Goal: Task Accomplishment & Management: Manage account settings

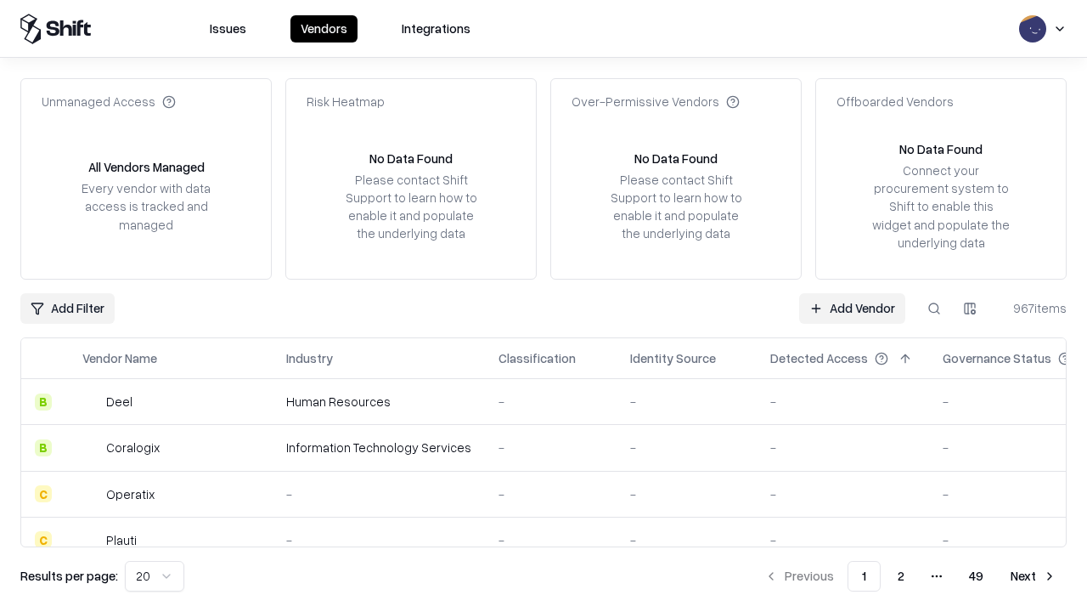
click at [852, 307] on link "Add Vendor" at bounding box center [852, 308] width 106 height 31
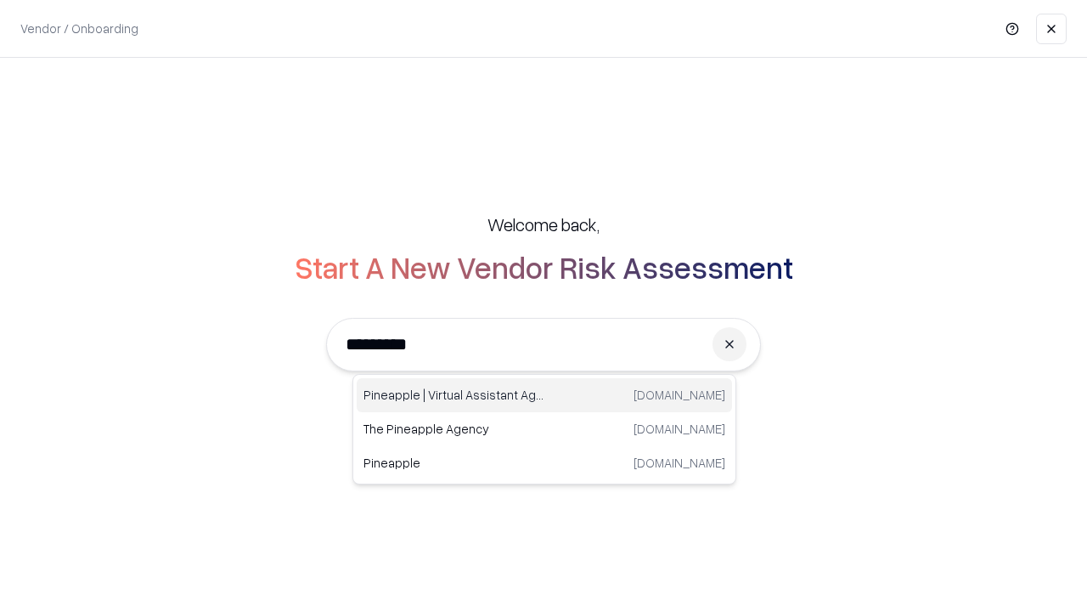
click at [544, 395] on div "Pineapple | Virtual Assistant Agency [DOMAIN_NAME]" at bounding box center [544, 395] width 375 height 34
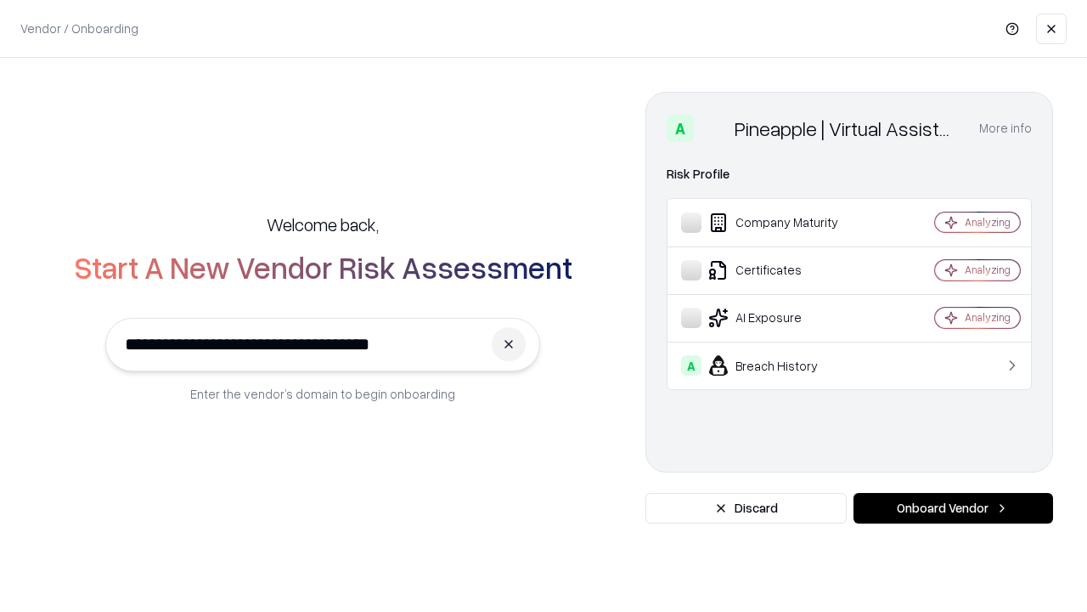
type input "**********"
click at [953, 508] on button "Onboard Vendor" at bounding box center [954, 508] width 200 height 31
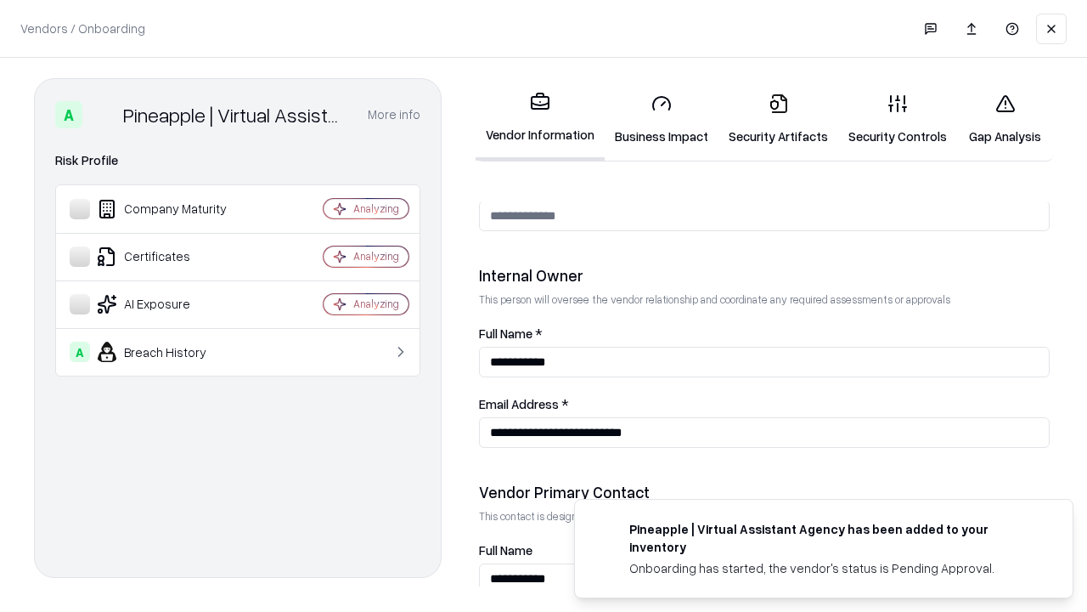
scroll to position [880, 0]
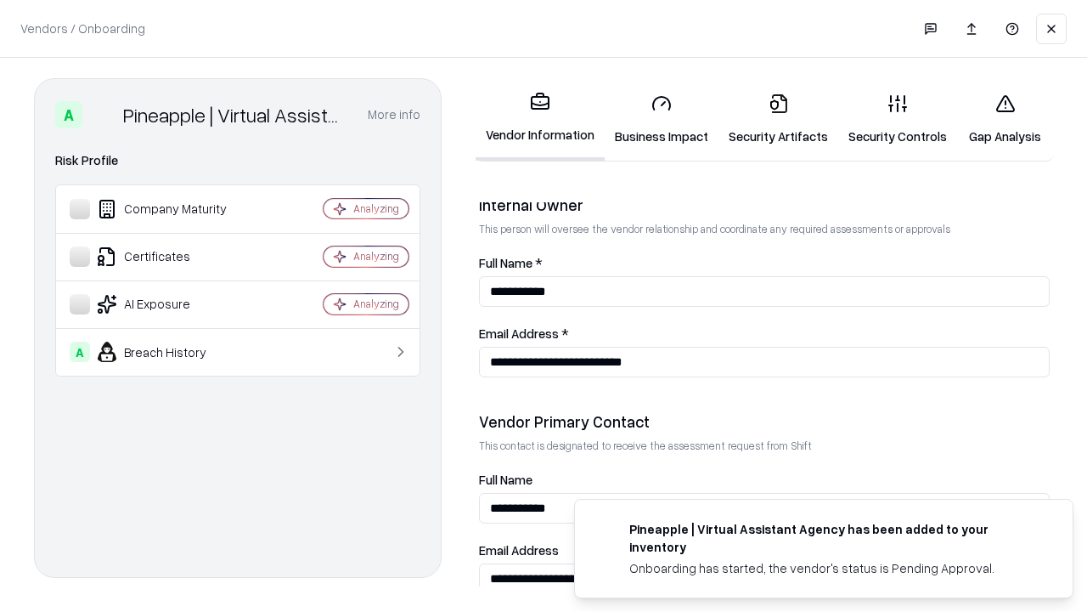
click at [662, 119] on link "Business Impact" at bounding box center [662, 119] width 114 height 79
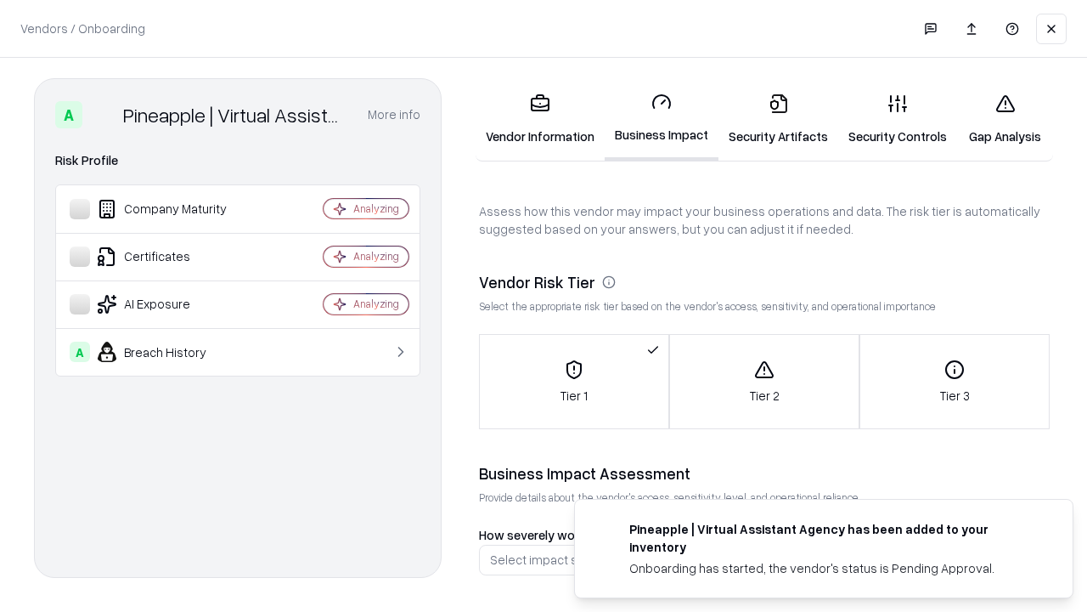
click at [778, 119] on link "Security Artifacts" at bounding box center [779, 119] width 120 height 79
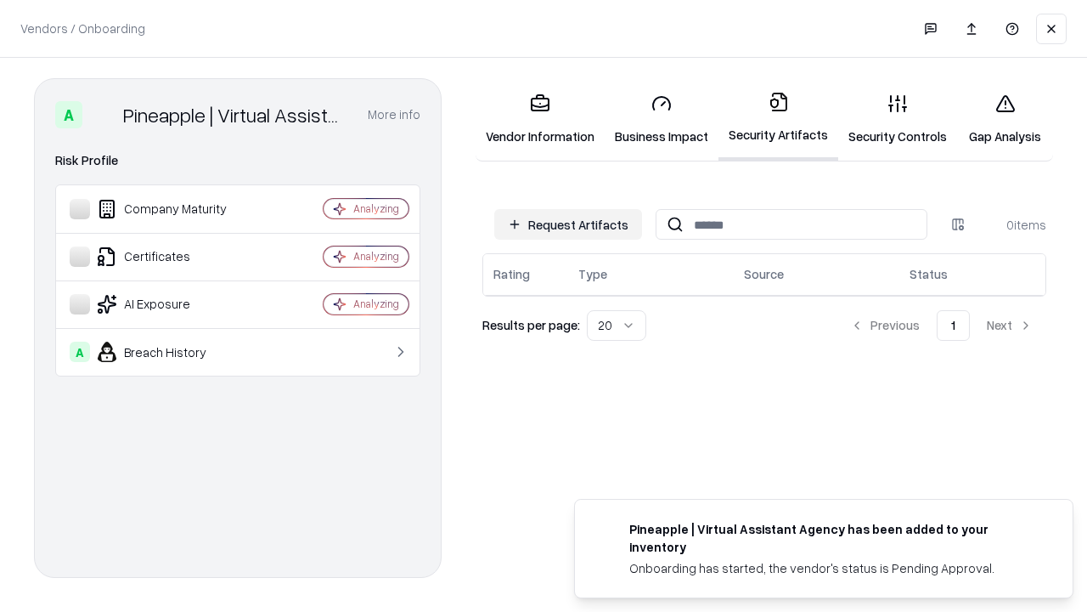
click at [568, 224] on button "Request Artifacts" at bounding box center [568, 224] width 148 height 31
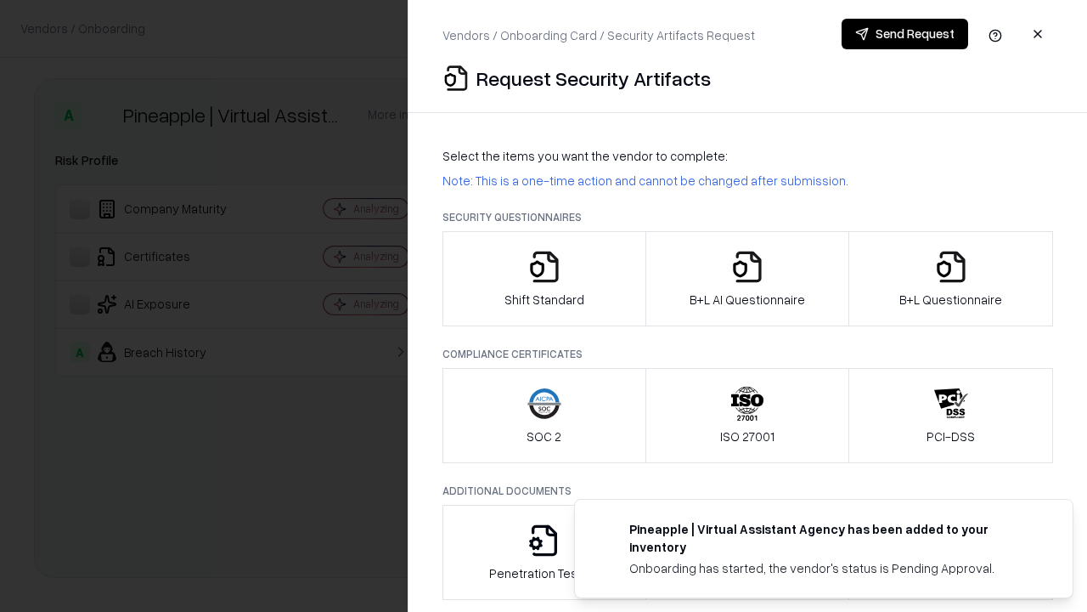
click at [544, 279] on icon "button" at bounding box center [544, 267] width 34 height 34
click at [905, 34] on button "Send Request" at bounding box center [905, 34] width 127 height 31
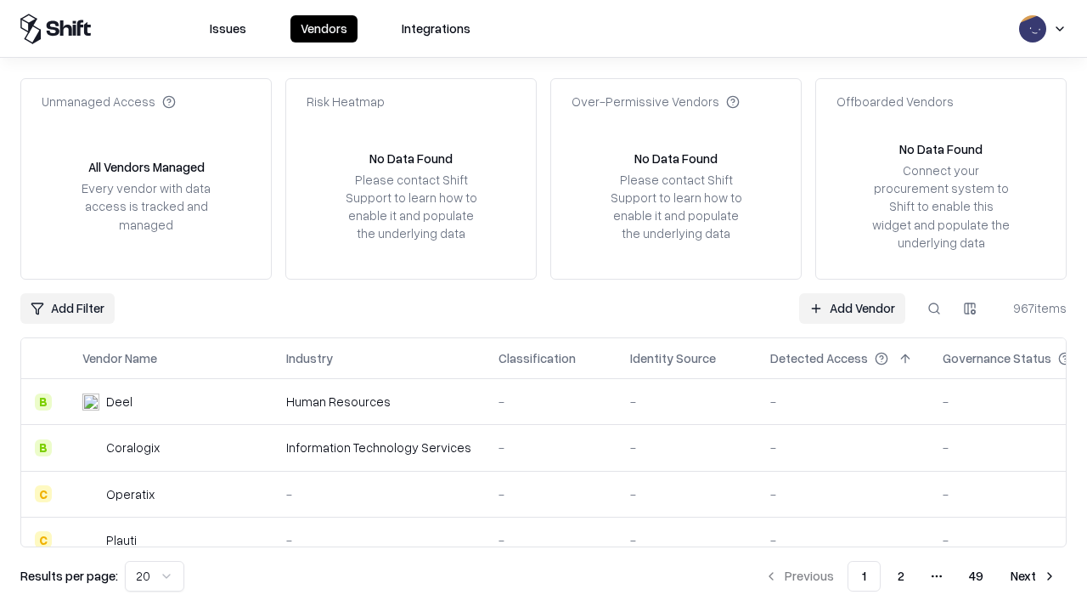
click at [934, 307] on button at bounding box center [934, 308] width 31 height 31
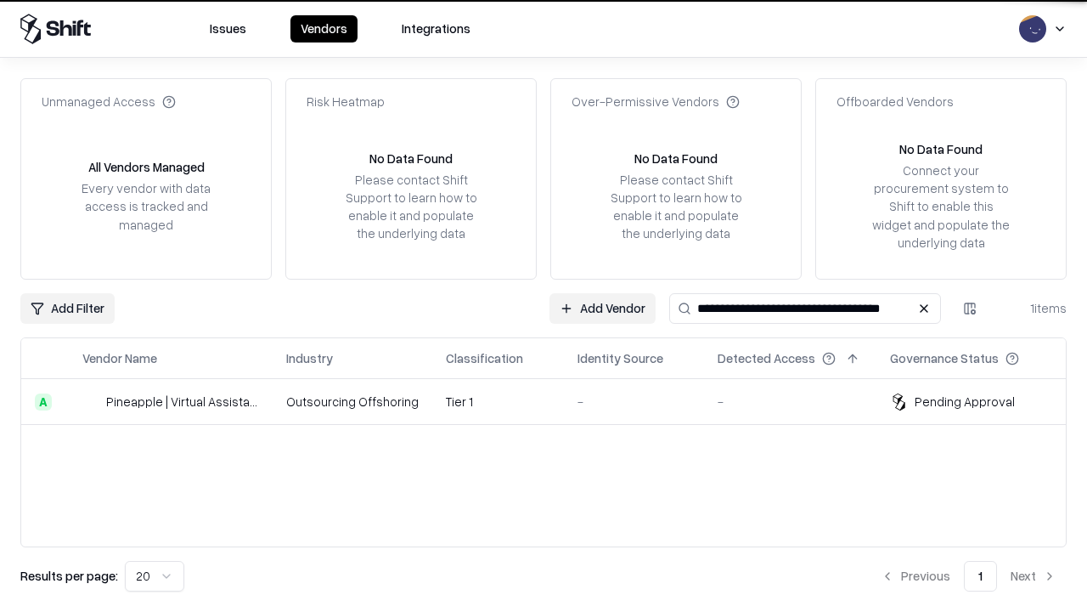
type input "**********"
click at [554, 401] on td "Tier 1" at bounding box center [498, 402] width 132 height 46
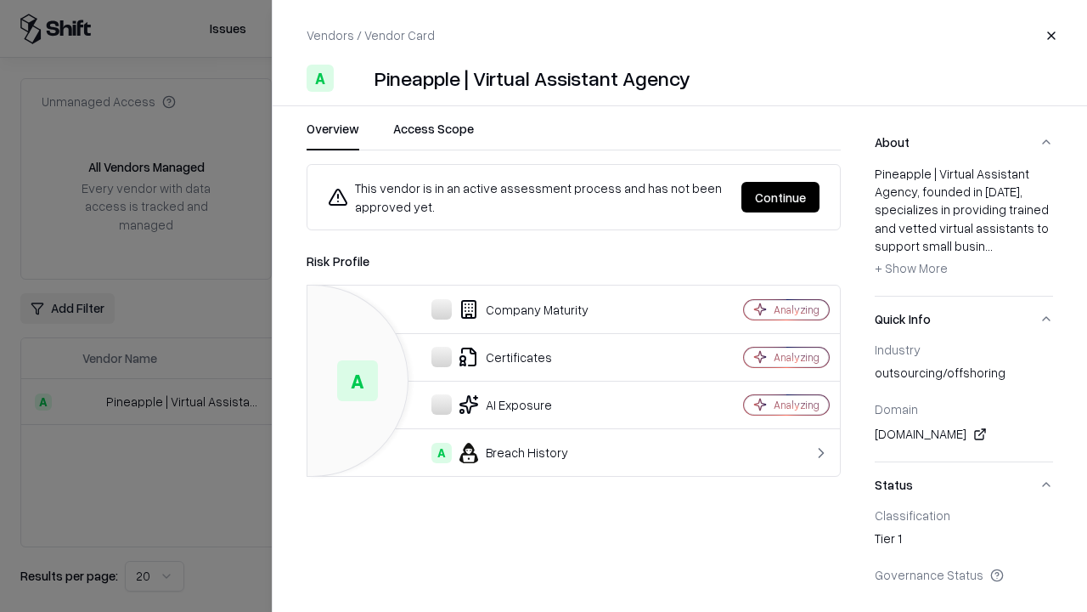
click at [781, 197] on button "Continue" at bounding box center [780, 197] width 78 height 31
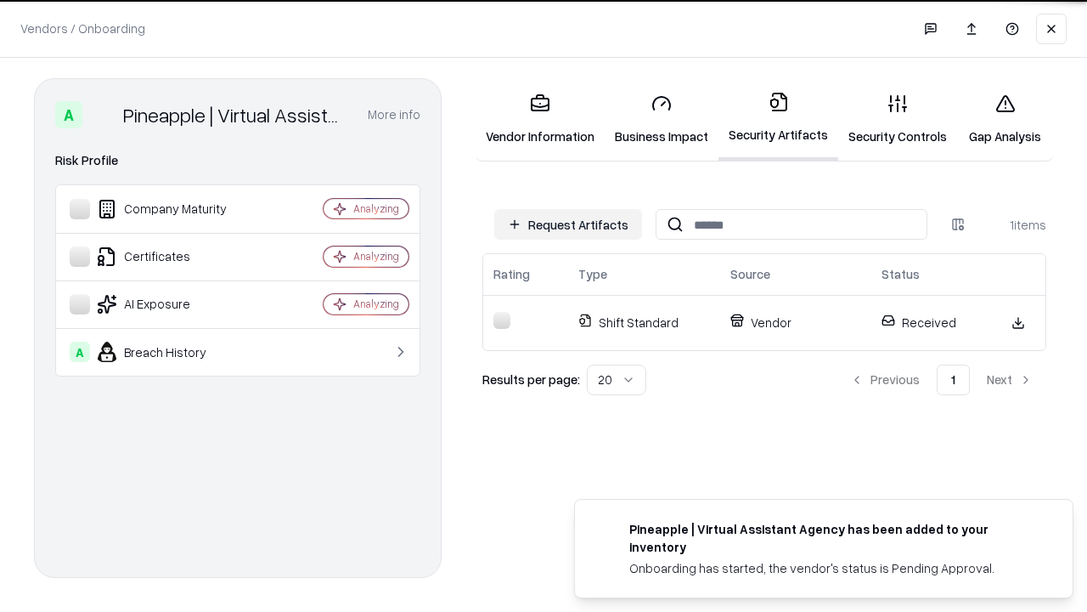
click at [1005, 119] on link "Gap Analysis" at bounding box center [1005, 119] width 96 height 79
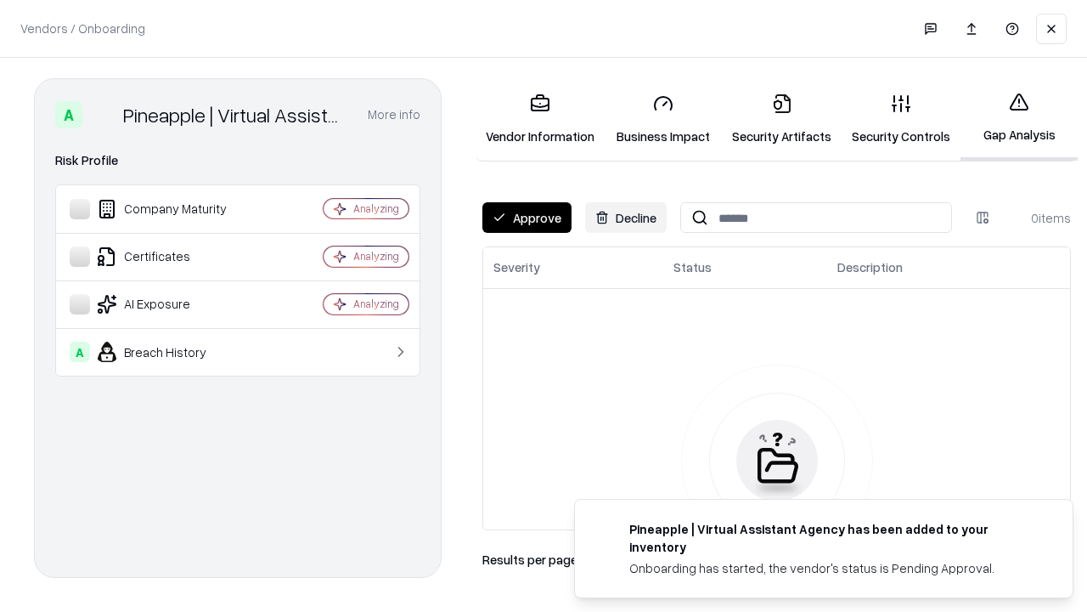
click at [527, 217] on button "Approve" at bounding box center [526, 217] width 89 height 31
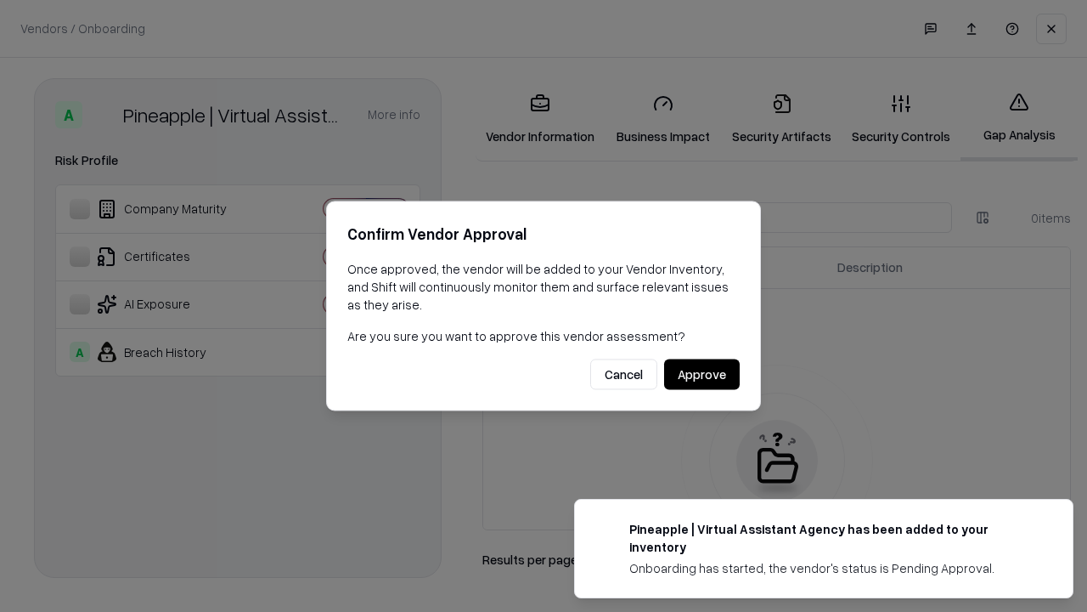
click at [702, 374] on button "Approve" at bounding box center [702, 374] width 76 height 31
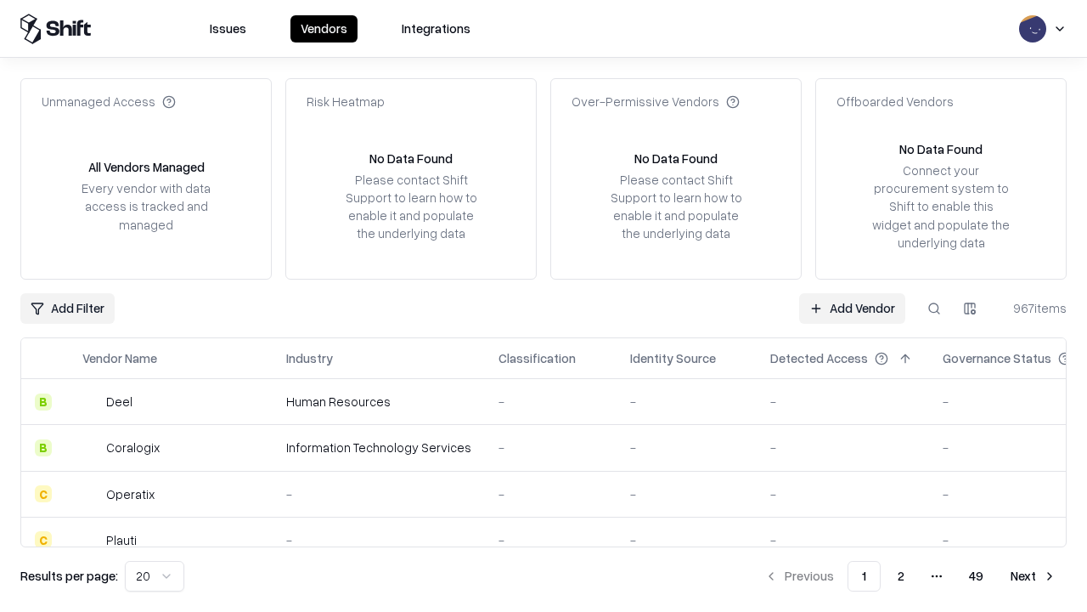
type input "**********"
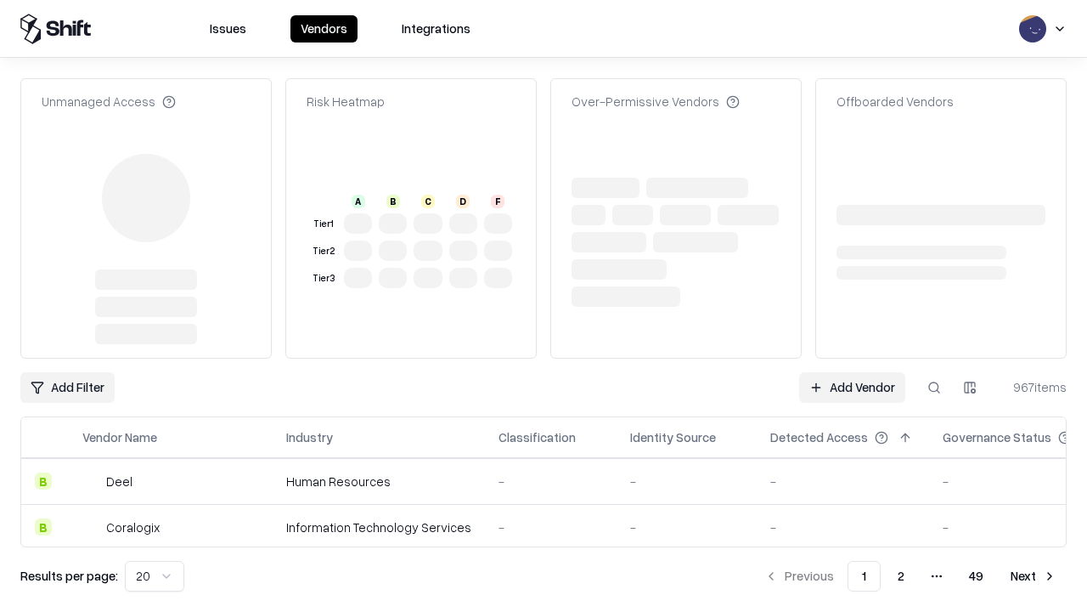
click at [852, 372] on link "Add Vendor" at bounding box center [852, 387] width 106 height 31
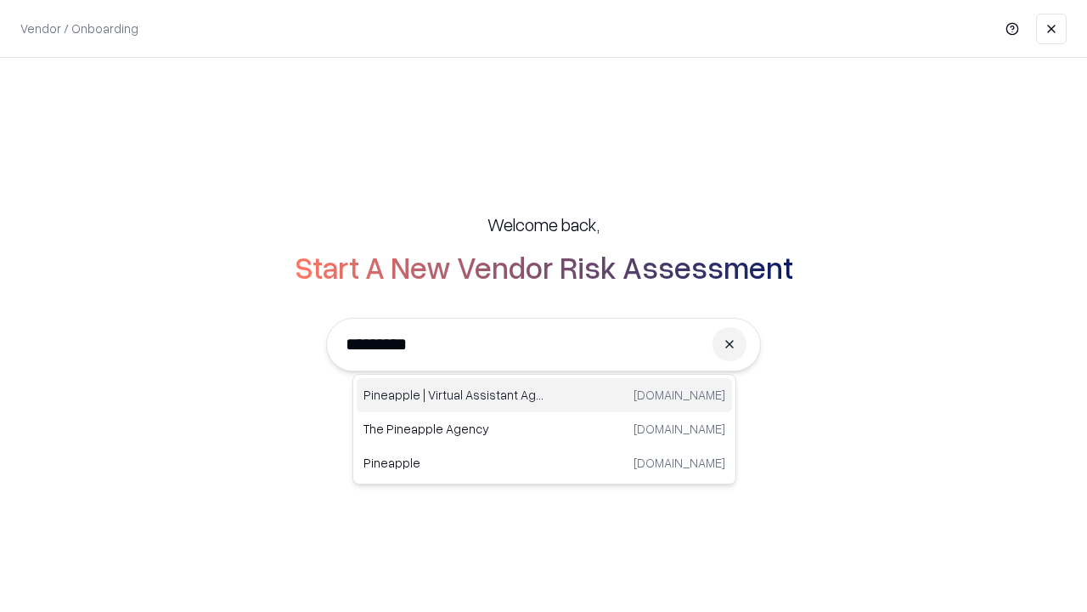
click at [544, 395] on div "Pineapple | Virtual Assistant Agency [DOMAIN_NAME]" at bounding box center [544, 395] width 375 height 34
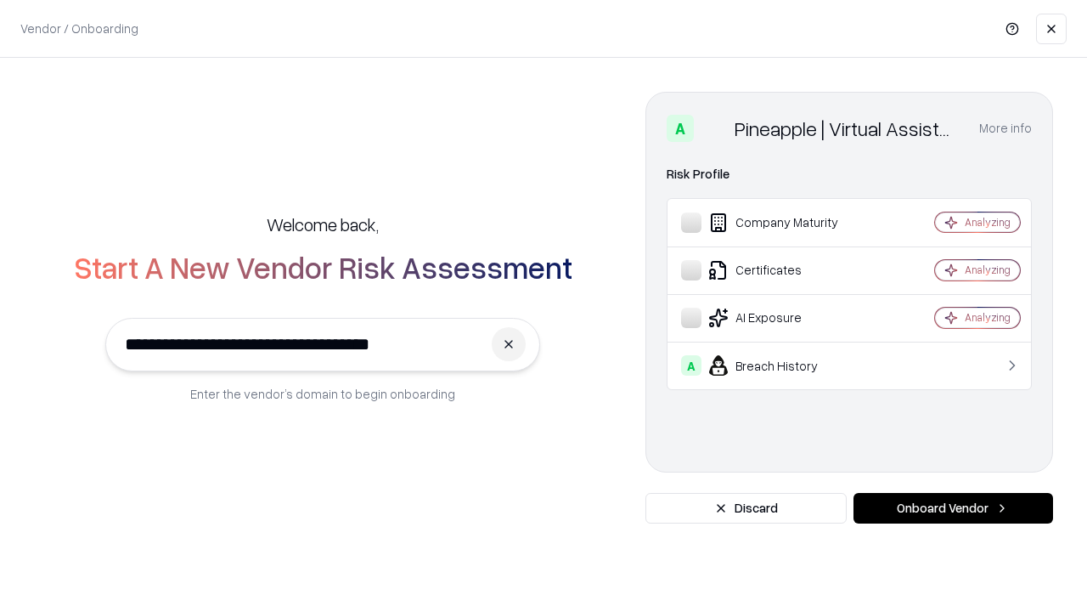
type input "**********"
click at [953, 508] on button "Onboard Vendor" at bounding box center [954, 508] width 200 height 31
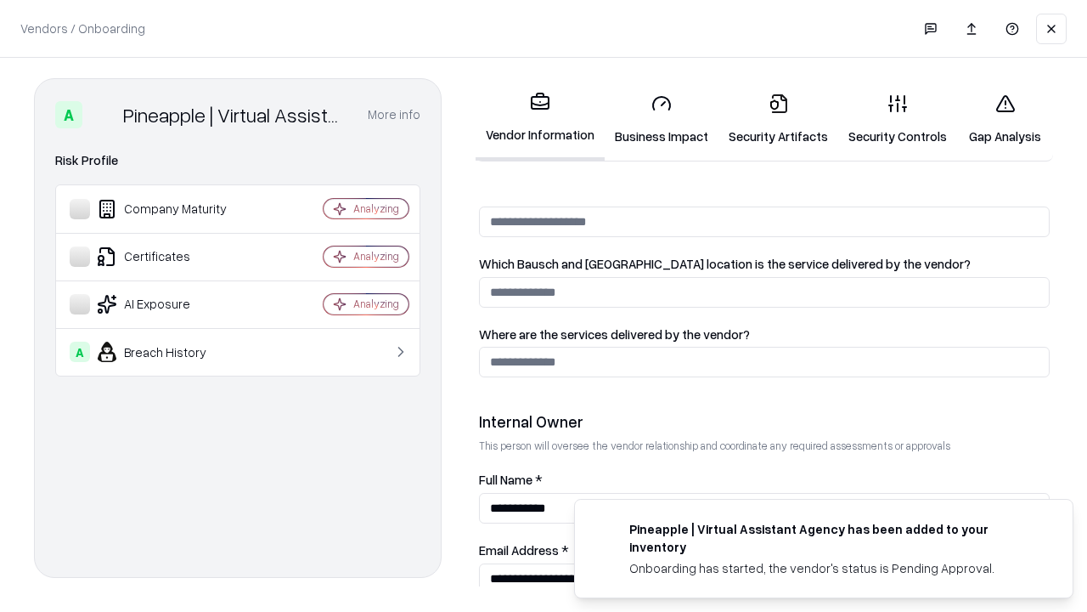
scroll to position [880, 0]
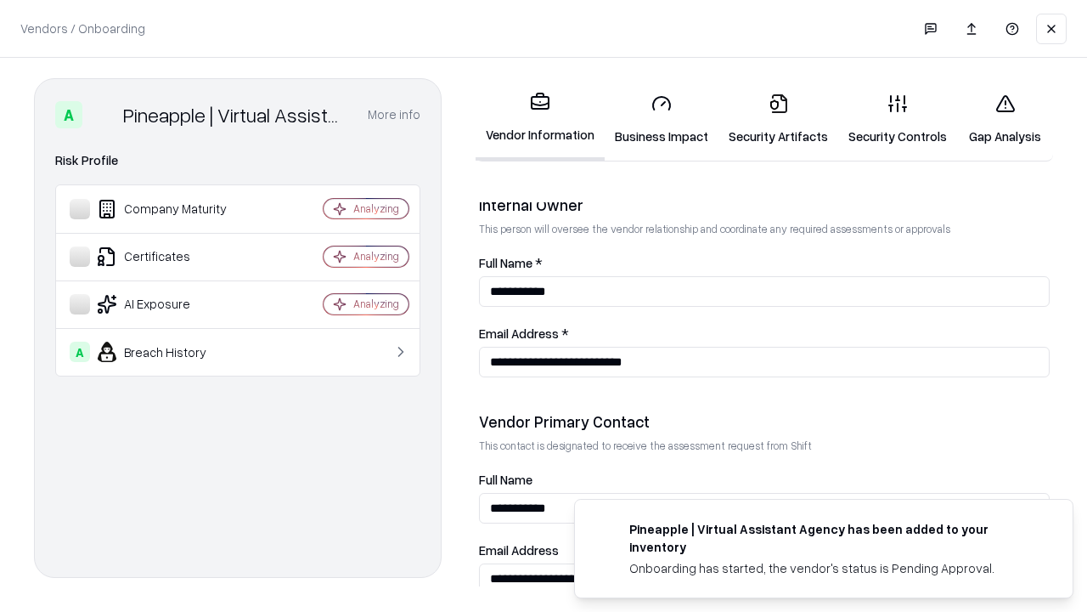
click at [1005, 119] on link "Gap Analysis" at bounding box center [1005, 119] width 96 height 79
